Goal: Find contact information: Find contact information

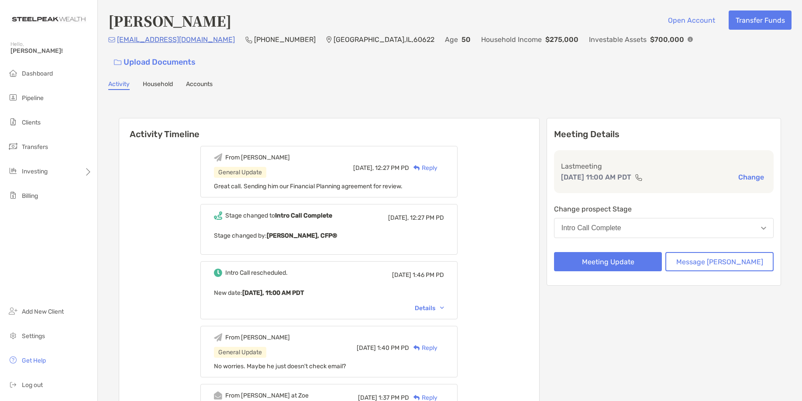
click at [516, 80] on div "Activity Household Accounts" at bounding box center [450, 85] width 684 height 10
drag, startPoint x: 214, startPoint y: 42, endPoint x: 262, endPoint y: 43, distance: 48.1
click at [262, 43] on div "[EMAIL_ADDRESS][DOMAIN_NAME] (312) 217-[GEOGRAPHIC_DATA] Age [DEMOGRAPHIC_DATA]…" at bounding box center [450, 53] width 684 height 38
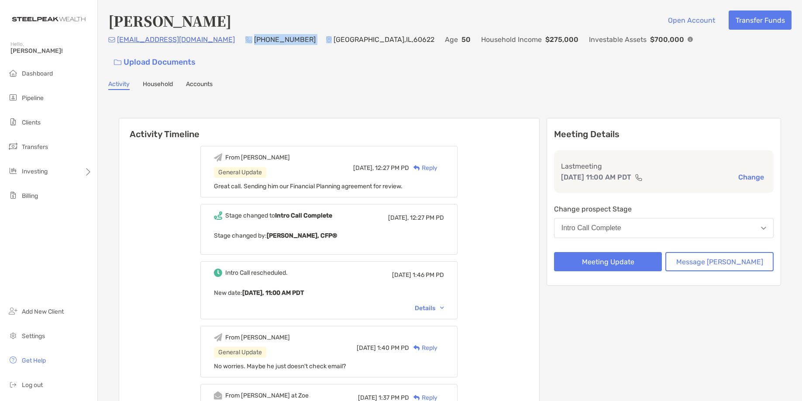
copy div "[PHONE_NUMBER]"
drag, startPoint x: 190, startPoint y: 43, endPoint x: 117, endPoint y: 44, distance: 73.8
click at [117, 44] on div "[EMAIL_ADDRESS][DOMAIN_NAME] (312) 217-[GEOGRAPHIC_DATA] Age [DEMOGRAPHIC_DATA]…" at bounding box center [450, 53] width 684 height 38
copy p "[EMAIL_ADDRESS][DOMAIN_NAME]"
